Goal: Find contact information: Find contact information

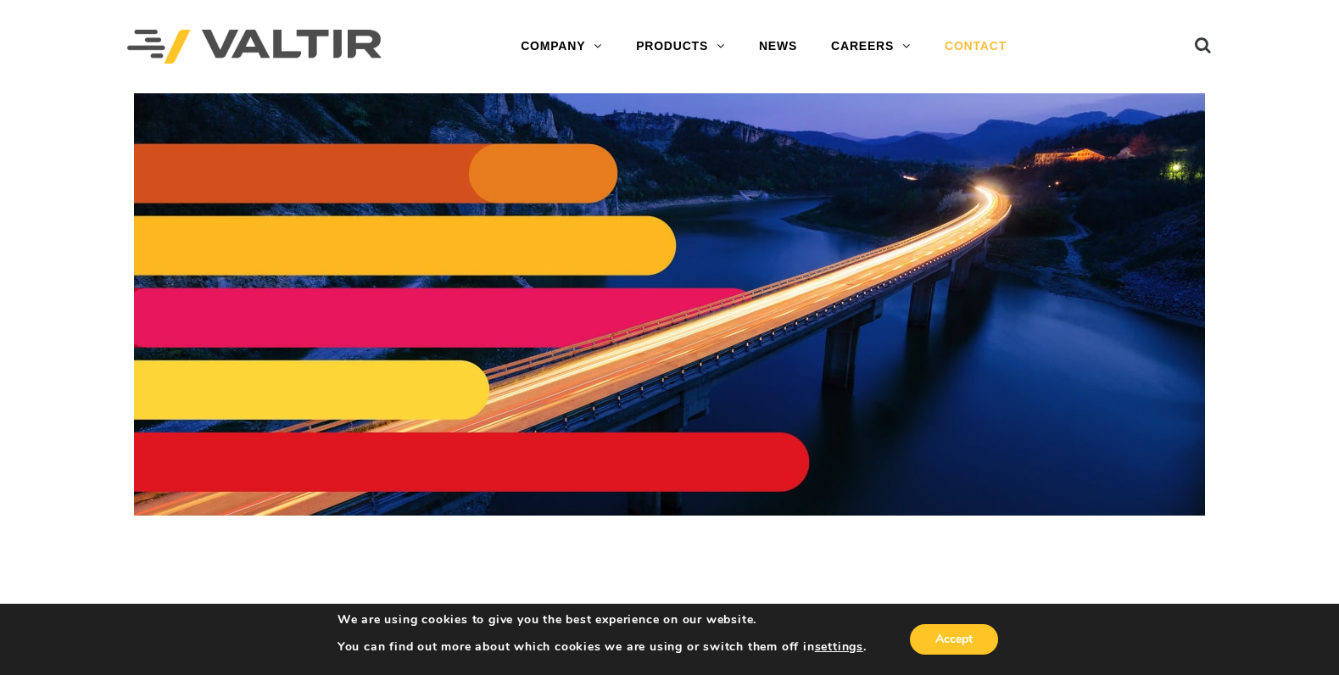
click at [968, 45] on link "CONTACT" at bounding box center [976, 47] width 96 height 34
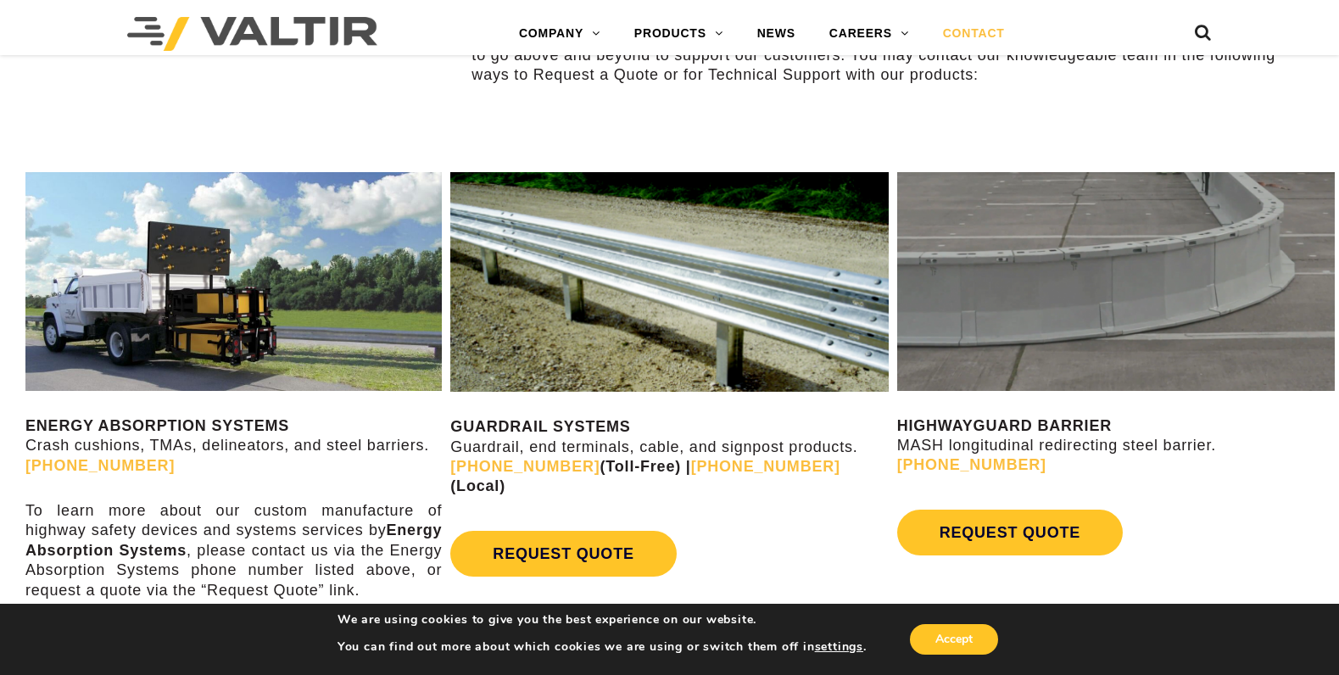
scroll to position [848, 0]
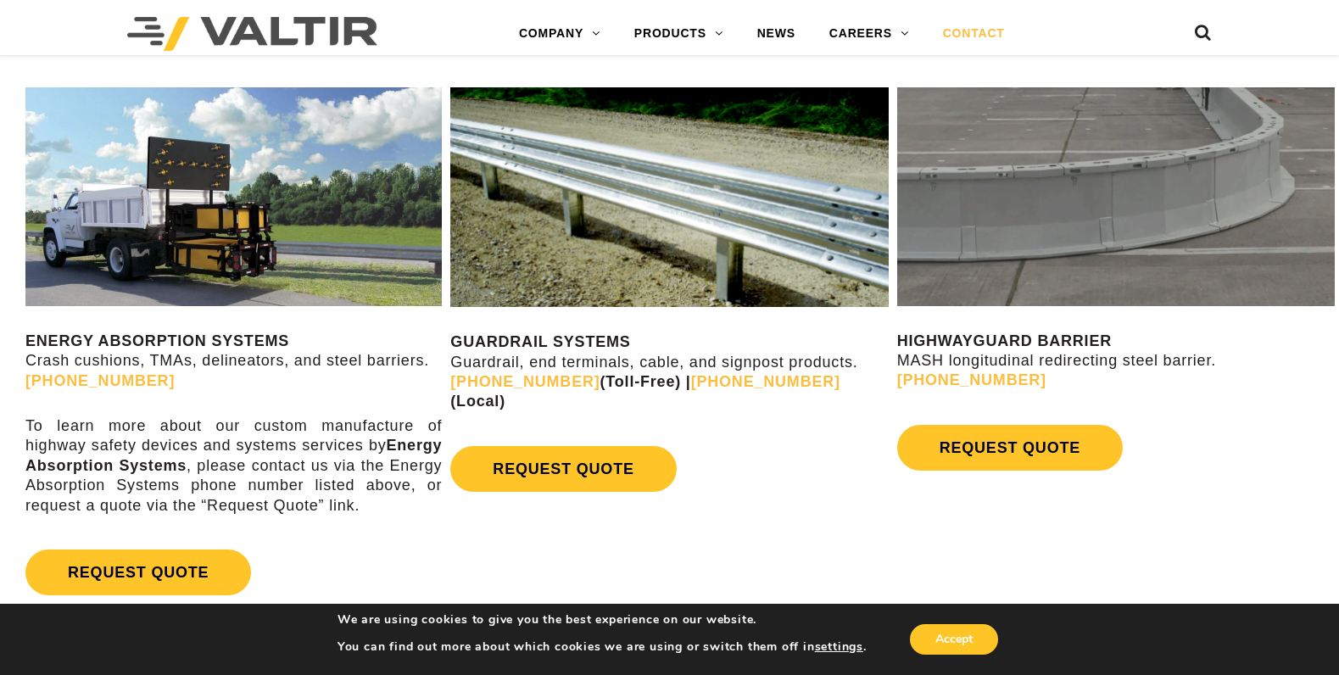
click at [1096, 193] on img at bounding box center [1116, 196] width 438 height 219
click at [1062, 340] on strong "HIGHWAYGUARD BARRIER" at bounding box center [1004, 340] width 215 height 17
click at [989, 383] on link "[PHONE_NUMBER]" at bounding box center [971, 379] width 149 height 17
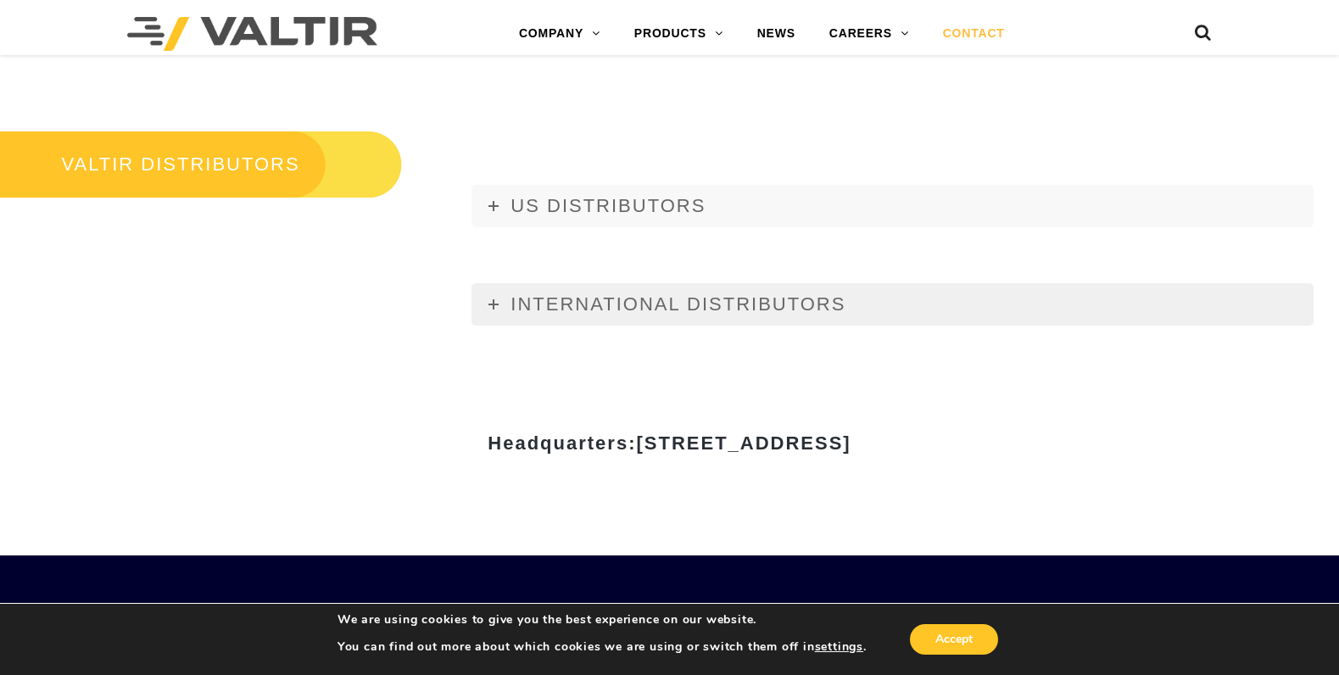
scroll to position [1950, 0]
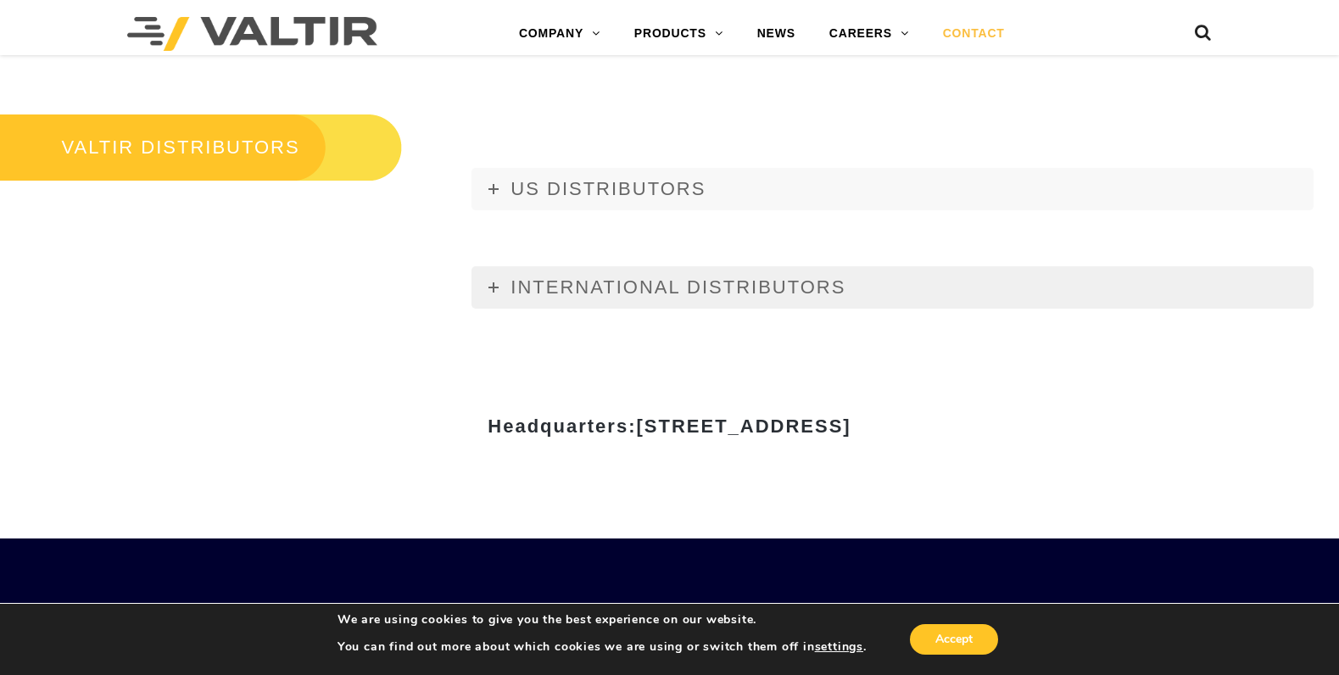
click at [627, 281] on span "INTERNATIONAL DISTRIBUTORS" at bounding box center [678, 286] width 335 height 21
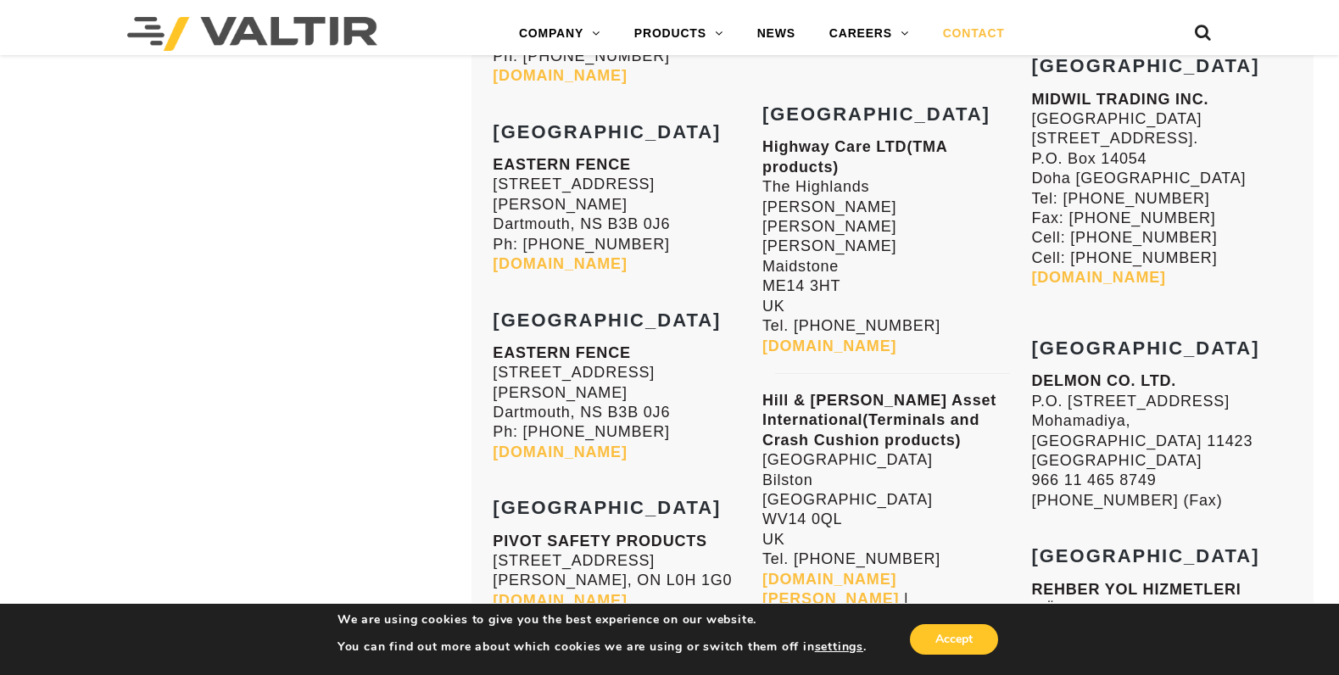
scroll to position [6581, 0]
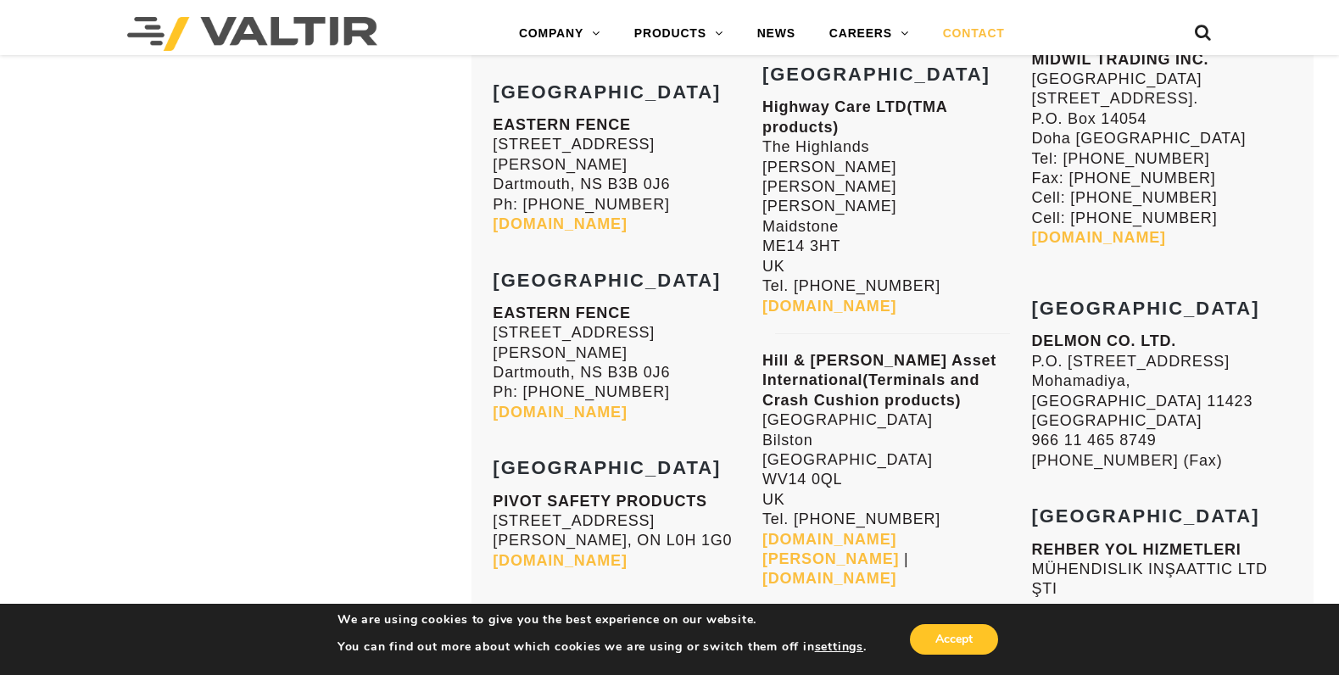
click at [553, 552] on link "[DOMAIN_NAME]" at bounding box center [560, 560] width 134 height 17
